Goal: Information Seeking & Learning: Learn about a topic

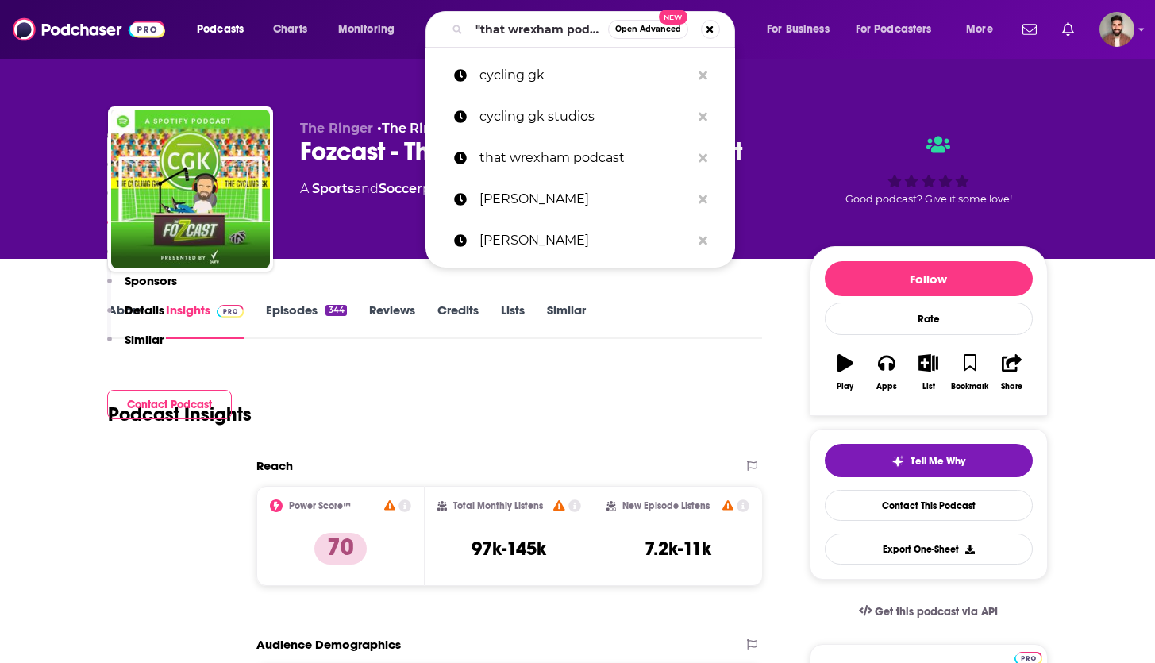
click at [510, 26] on input ""that wrexham podcast"" at bounding box center [538, 29] width 139 height 25
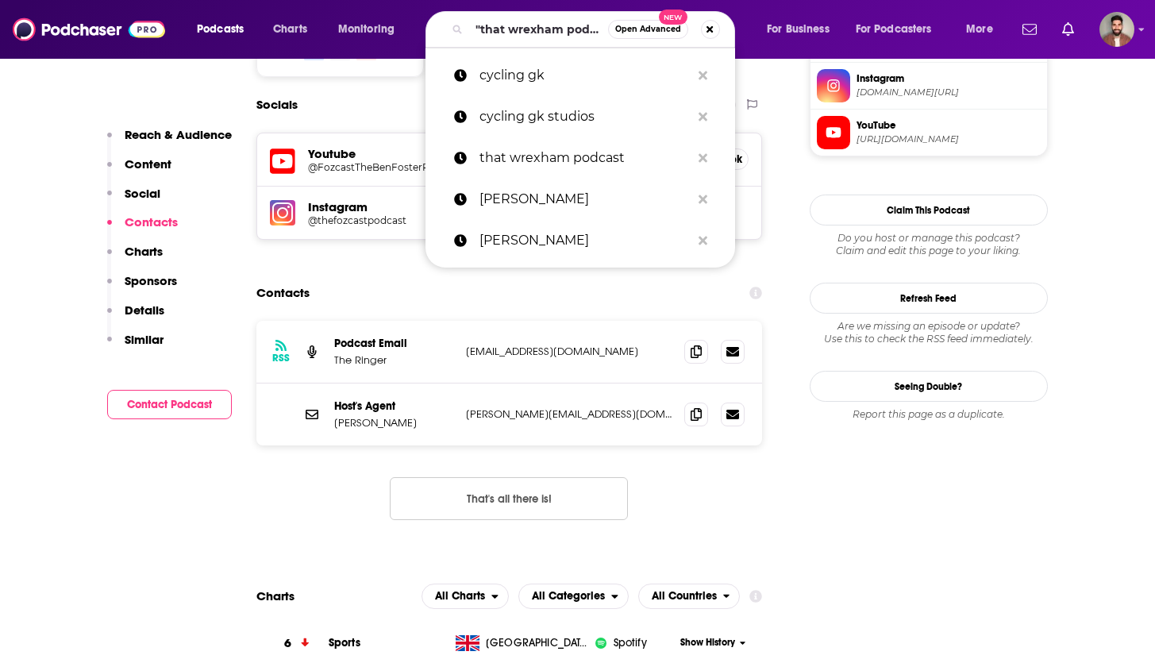
click at [510, 26] on input ""that wrexham podcast"" at bounding box center [538, 29] width 139 height 25
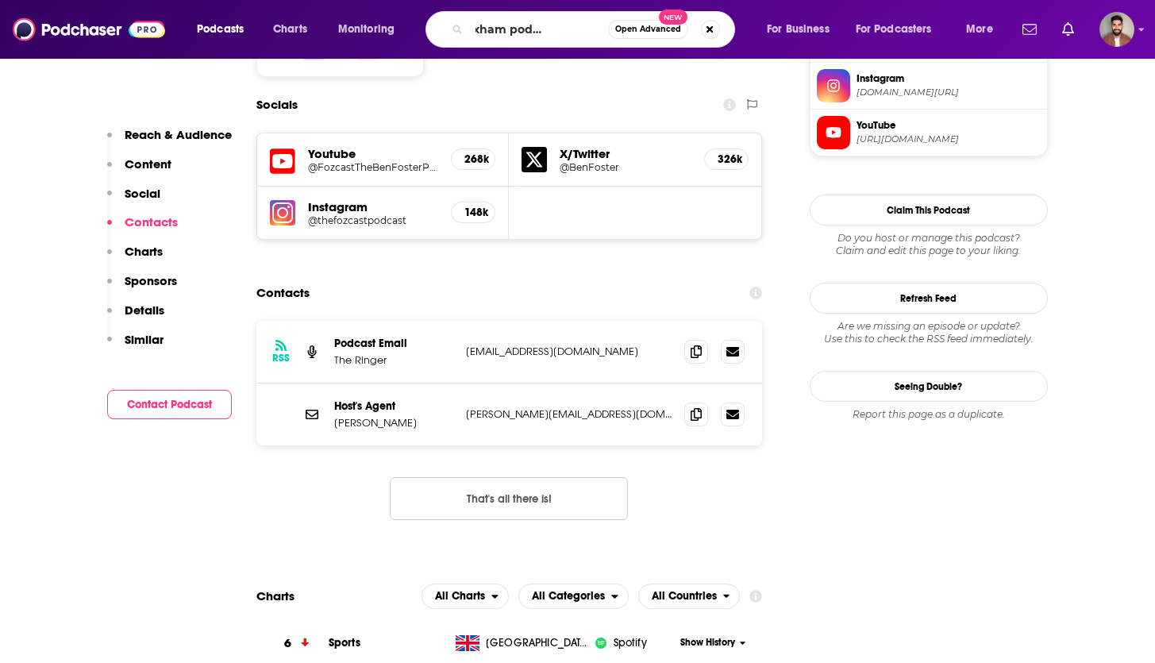
scroll to position [0, 62]
type input ""that wrexham podcasthe bootr"
click at [711, 28] on button "Search podcasts, credits, & more..." at bounding box center [710, 29] width 19 height 19
type input "the bootroom"
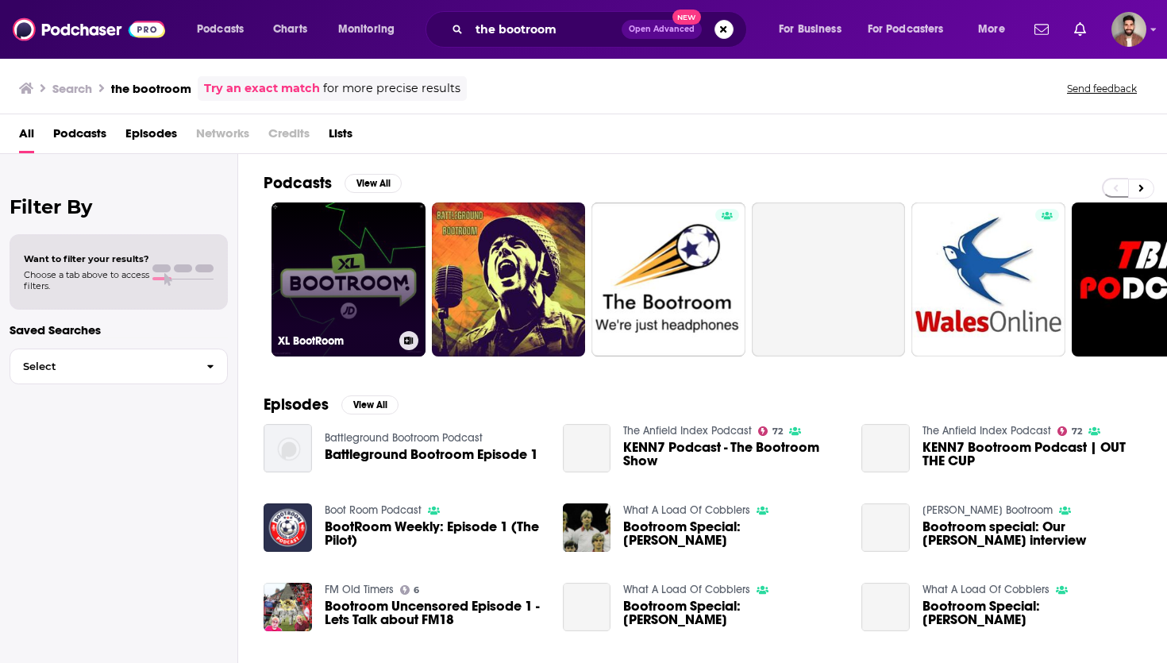
click at [359, 282] on link "XL BootRoom" at bounding box center [349, 279] width 154 height 154
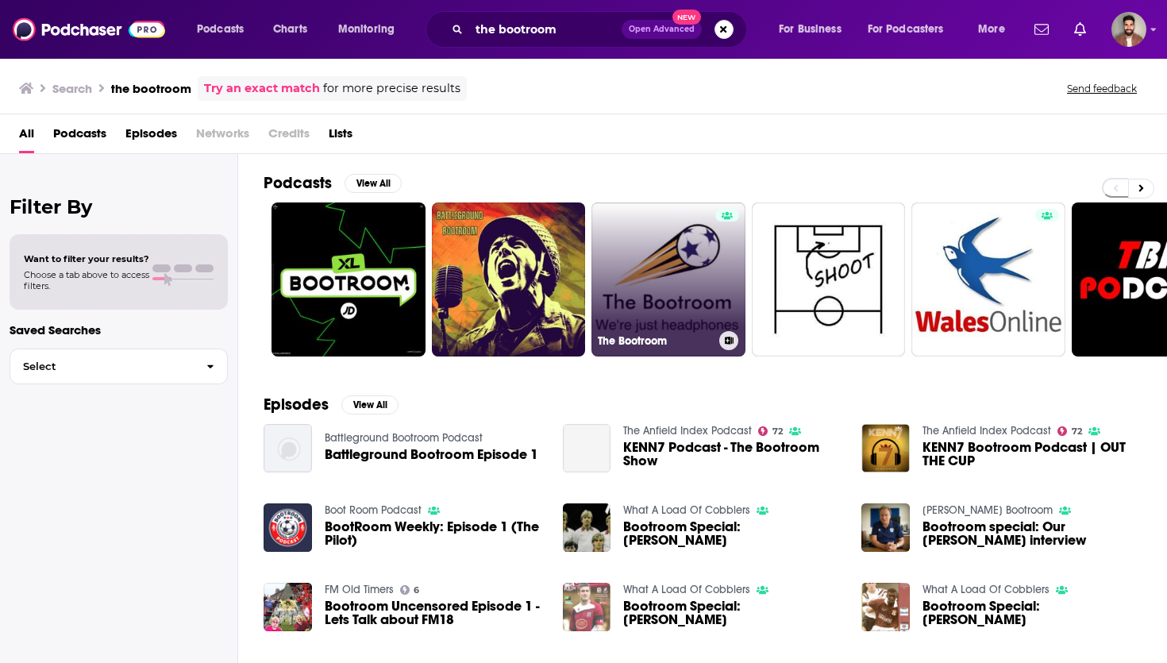
click at [660, 258] on link "The Bootroom" at bounding box center [668, 279] width 154 height 154
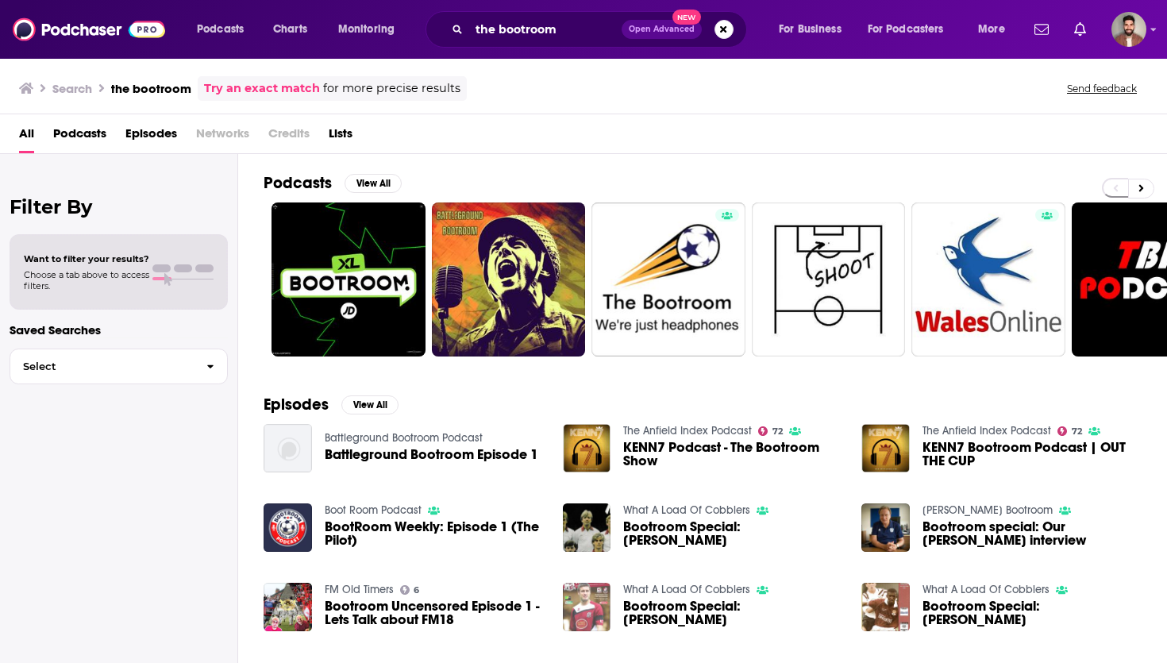
click at [586, 43] on div "the bootroom Open Advanced New" at bounding box center [587, 29] width 322 height 37
click at [585, 31] on input "the bootroom" at bounding box center [545, 29] width 152 height 25
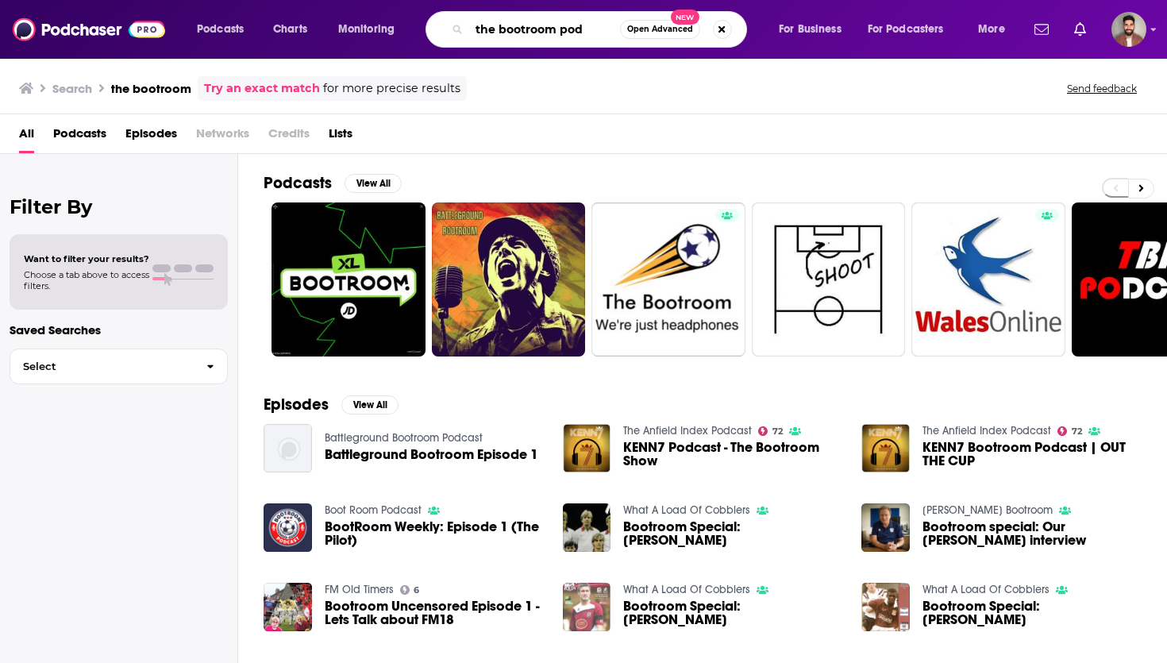
type input "the bootroom pod"
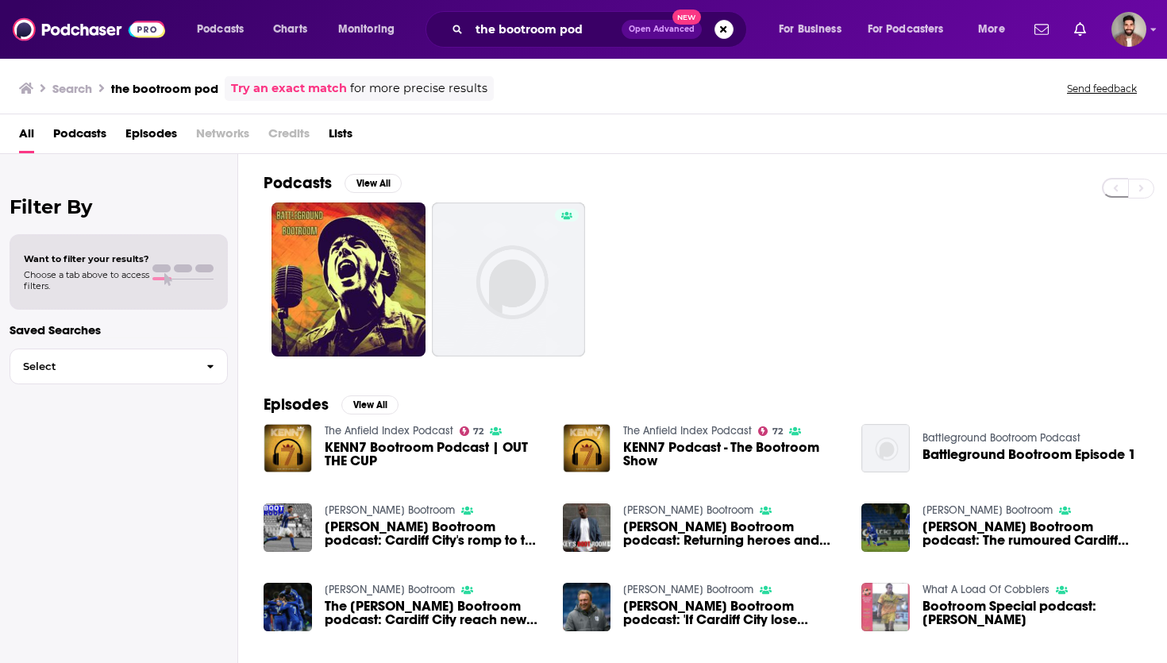
scroll to position [28, 0]
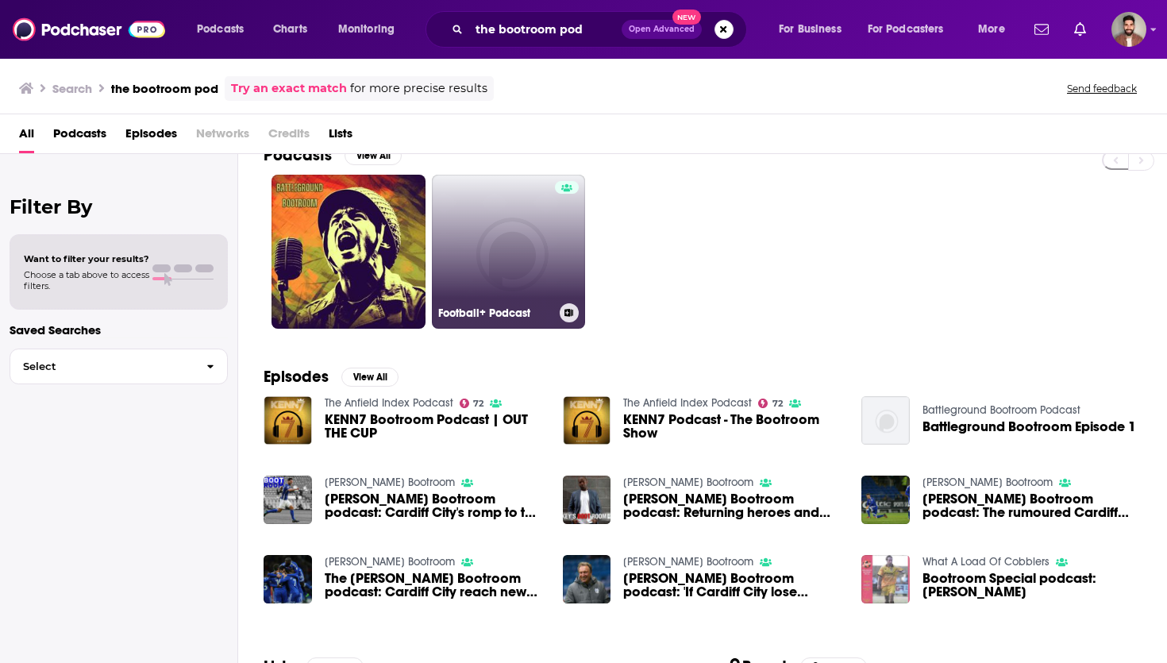
click at [495, 240] on link "Football+ Podcast" at bounding box center [509, 252] width 154 height 154
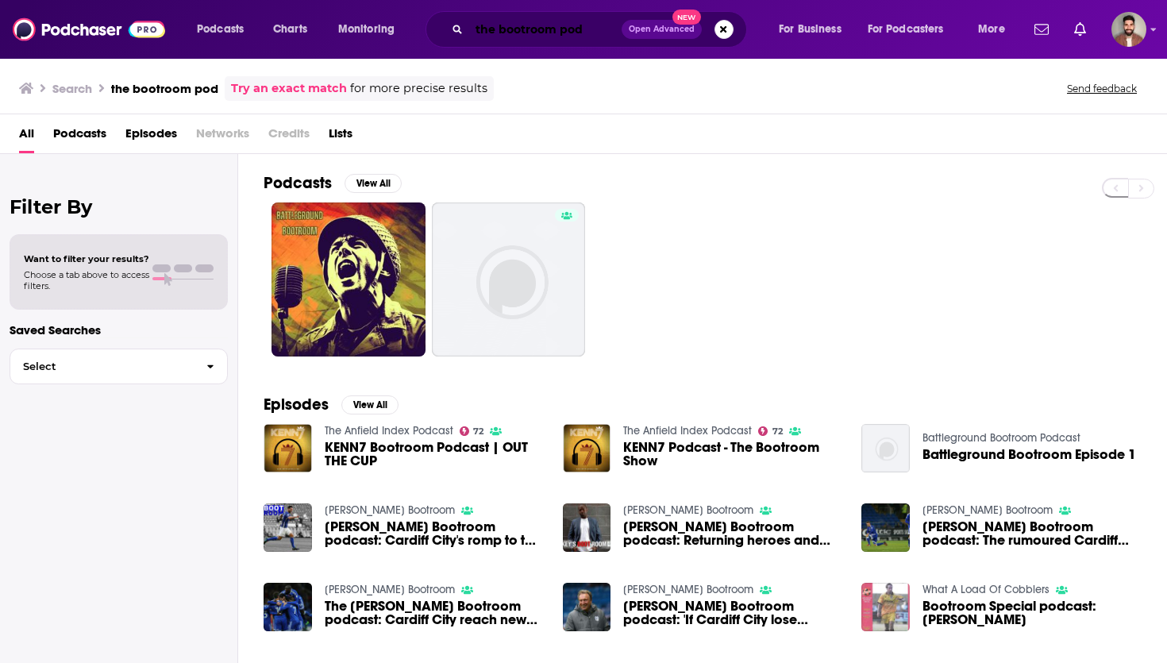
click at [546, 36] on input "the bootroom pod" at bounding box center [545, 29] width 152 height 25
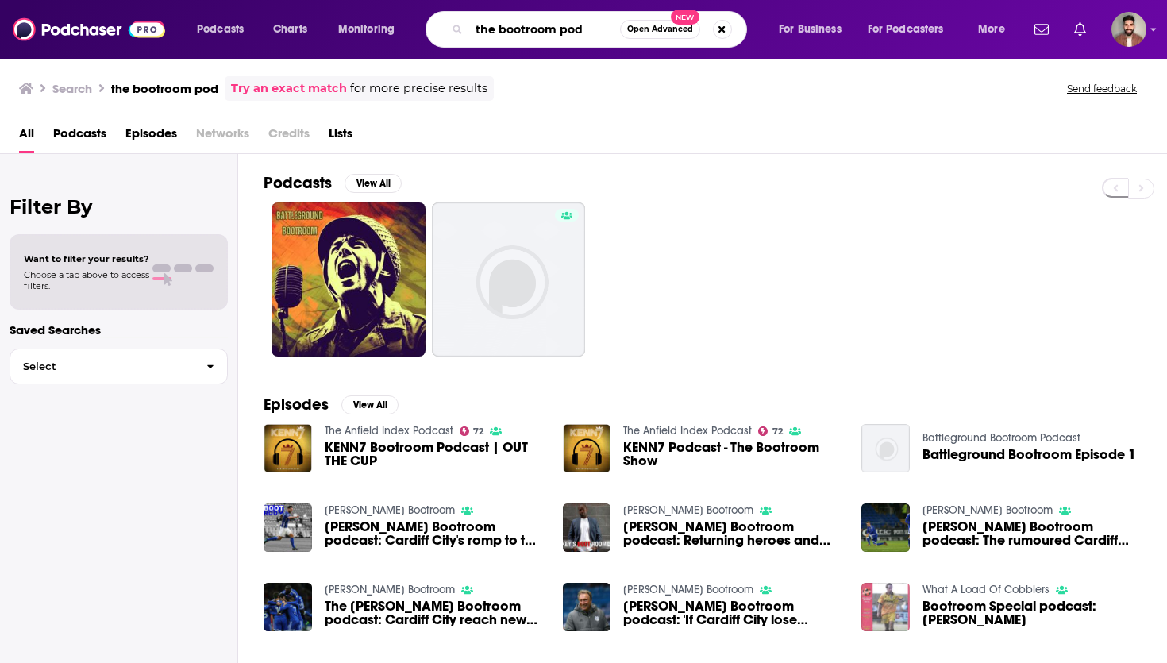
click at [546, 36] on input "the bootroom pod" at bounding box center [544, 29] width 151 height 25
type input "touchdown talk"
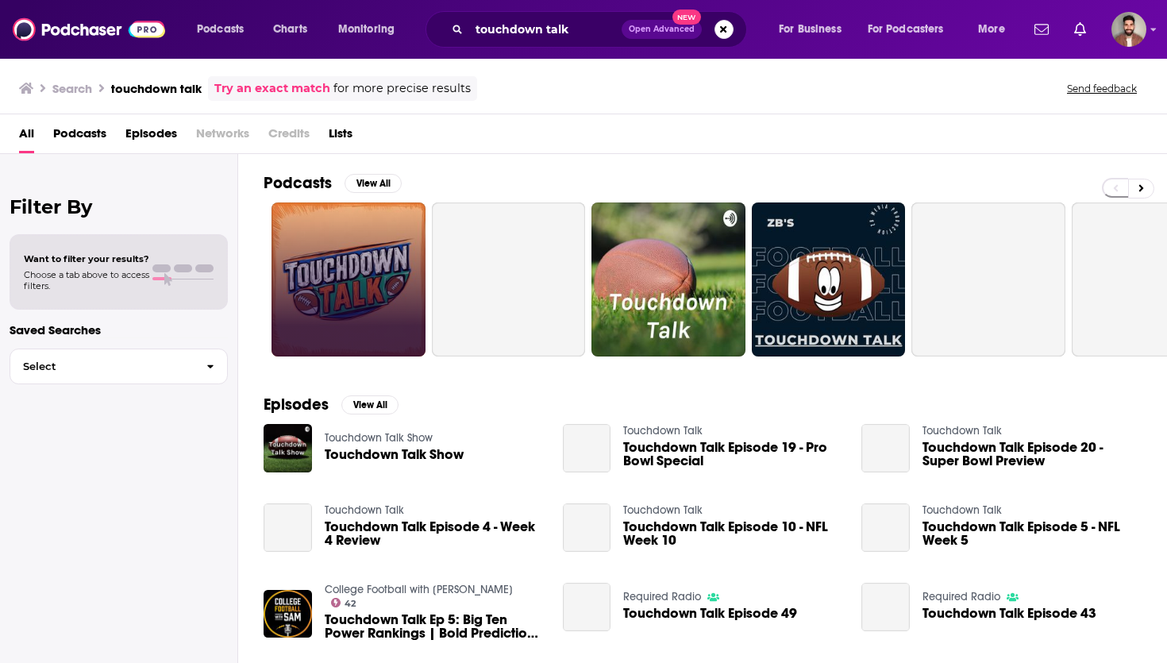
click at [306, 278] on link at bounding box center [349, 279] width 154 height 154
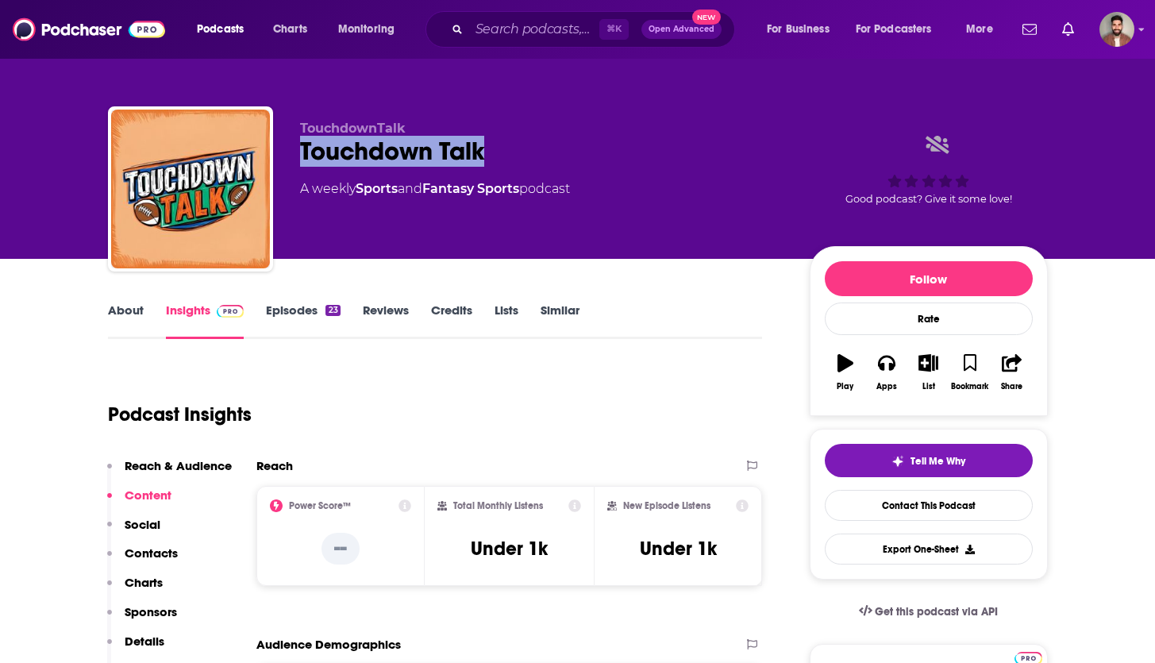
drag, startPoint x: 303, startPoint y: 151, endPoint x: 482, endPoint y: 143, distance: 178.8
click at [484, 142] on div "Touchdown Talk" at bounding box center [542, 151] width 484 height 31
copy h2 "Touchdown Talk"
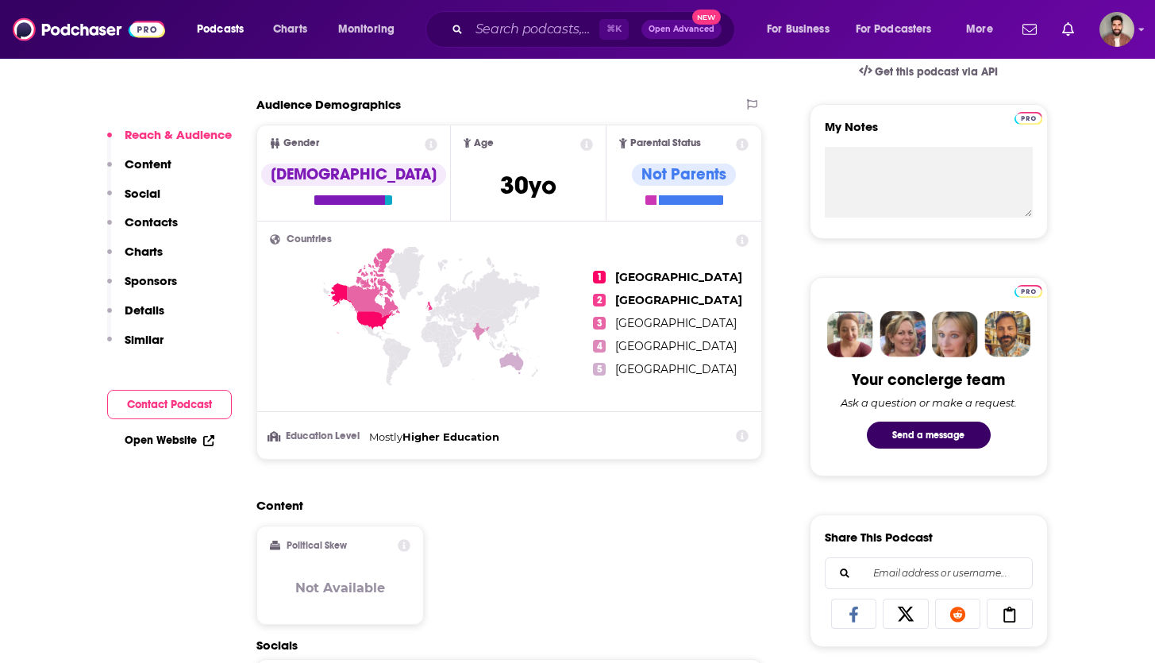
scroll to position [1296, 0]
